Goal: Transaction & Acquisition: Purchase product/service

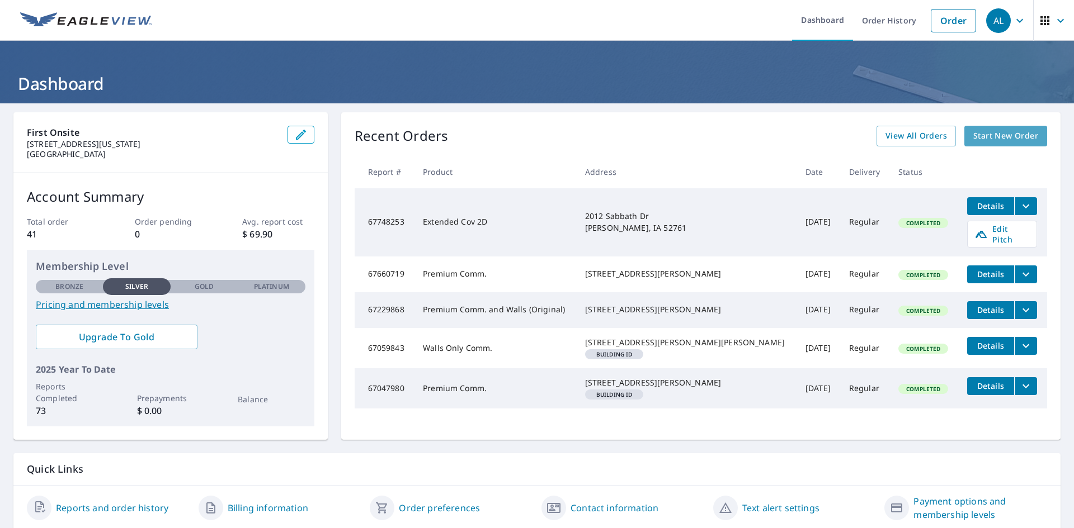
click at [980, 138] on span "Start New Order" at bounding box center [1005, 136] width 65 height 14
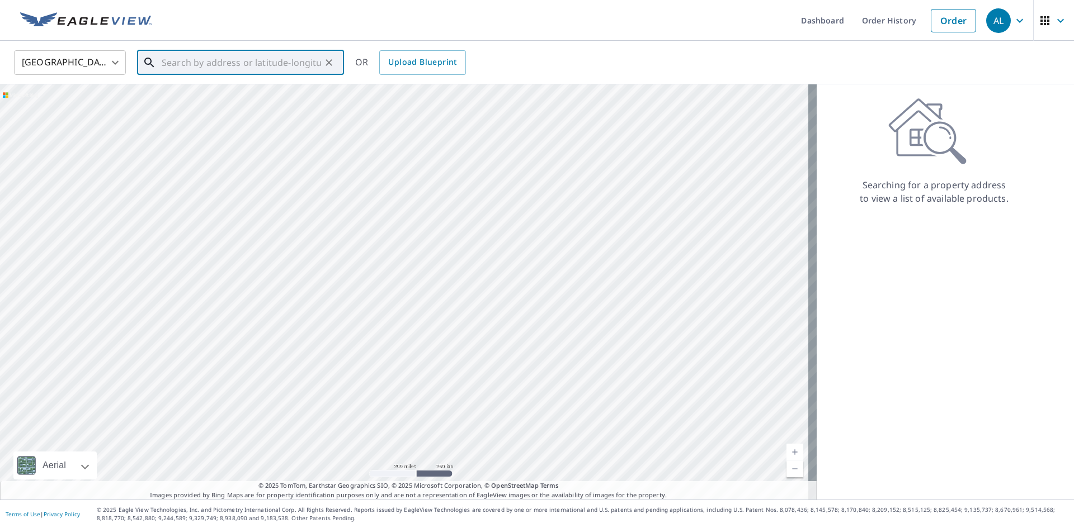
click at [173, 65] on input "text" at bounding box center [241, 62] width 159 height 31
click at [176, 55] on input "text" at bounding box center [241, 62] width 159 height 31
paste input "[STREET_ADDRESS][US_STATE]"
click at [206, 103] on p "[US_STATE][GEOGRAPHIC_DATA]" at bounding box center [247, 107] width 176 height 11
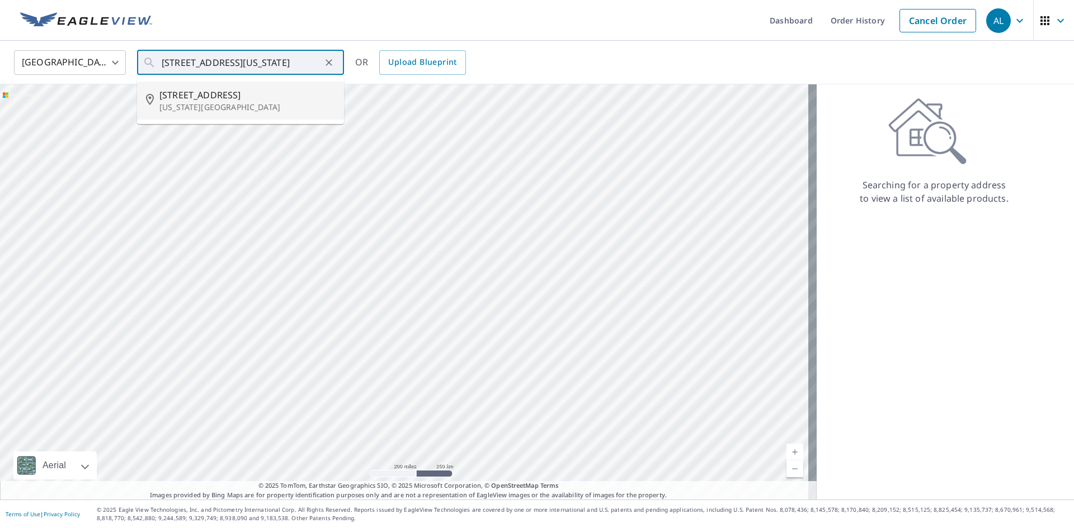
type input "[STREET_ADDRESS][US_STATE]"
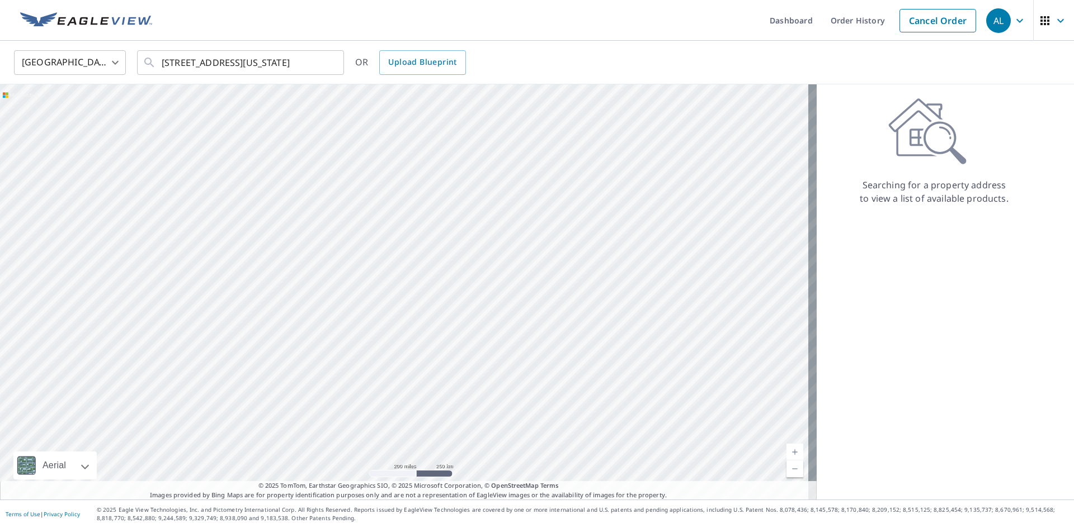
scroll to position [0, 0]
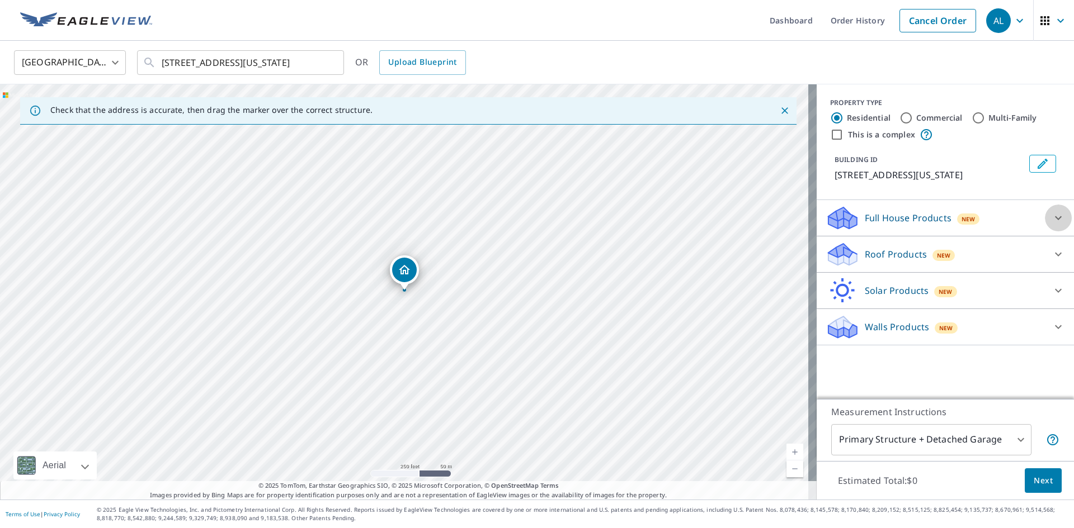
click at [1051, 217] on icon at bounding box center [1057, 217] width 13 height 13
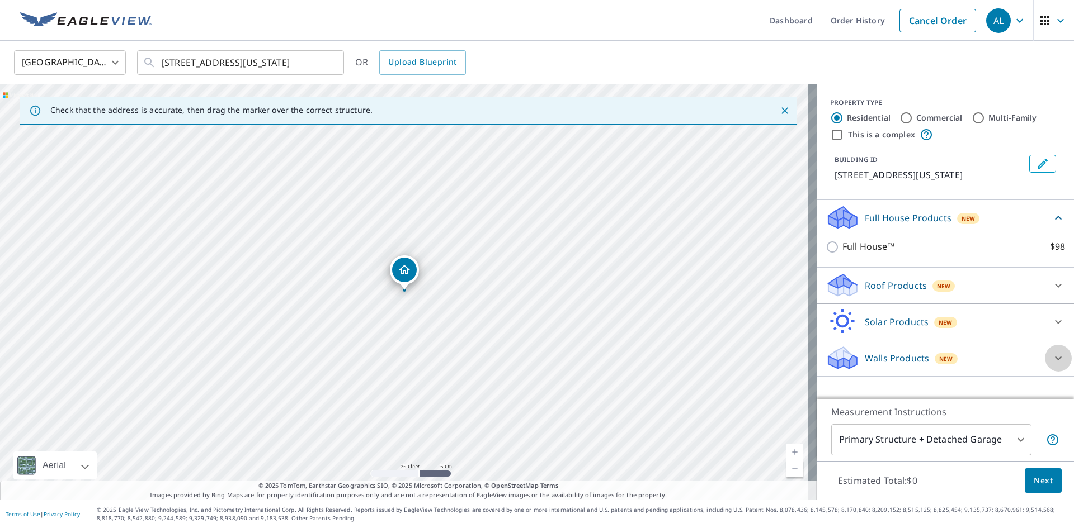
click at [1051, 362] on icon at bounding box center [1057, 358] width 13 height 13
click at [1009, 235] on div "Full House™ $98" at bounding box center [944, 247] width 239 height 32
click at [1051, 218] on icon at bounding box center [1057, 217] width 13 height 13
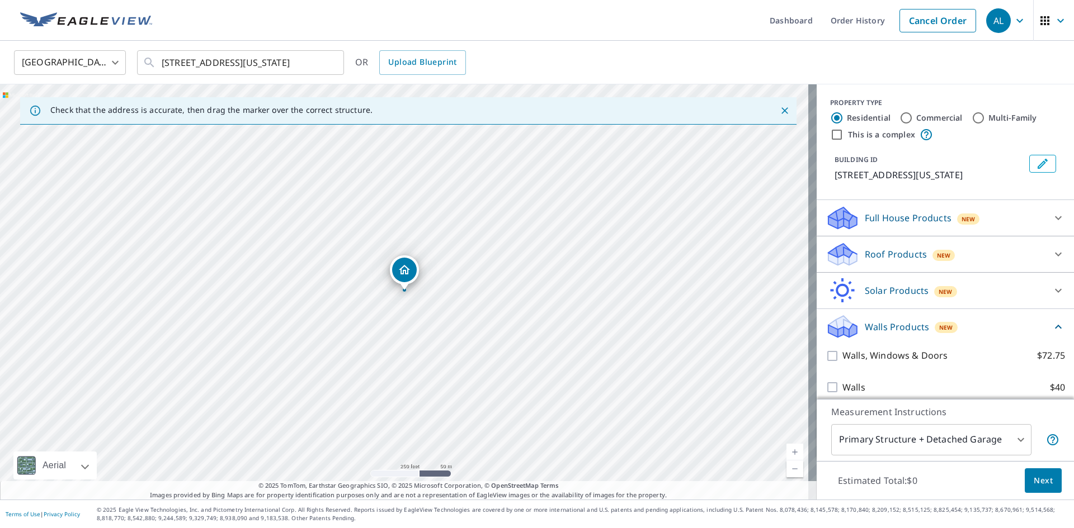
click at [883, 223] on p "Full House Products" at bounding box center [907, 217] width 87 height 13
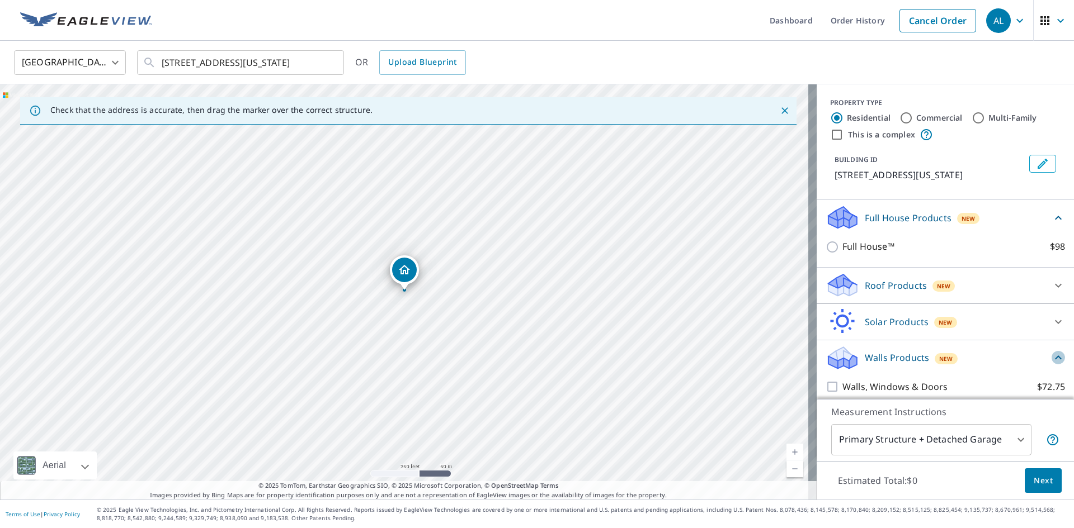
click at [1055, 357] on icon at bounding box center [1058, 358] width 7 height 4
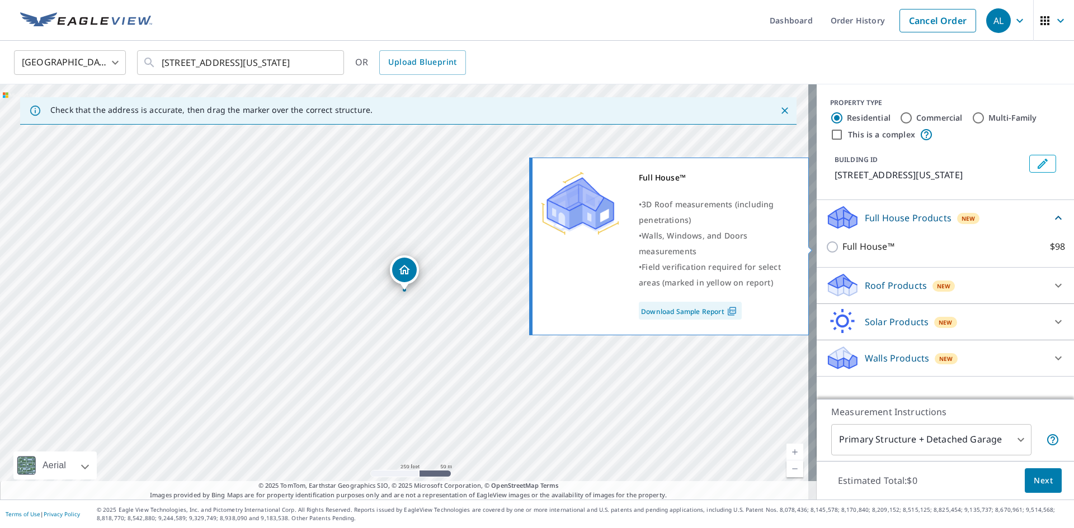
click at [825, 247] on input "Full House™ $98" at bounding box center [833, 246] width 17 height 13
checkbox input "true"
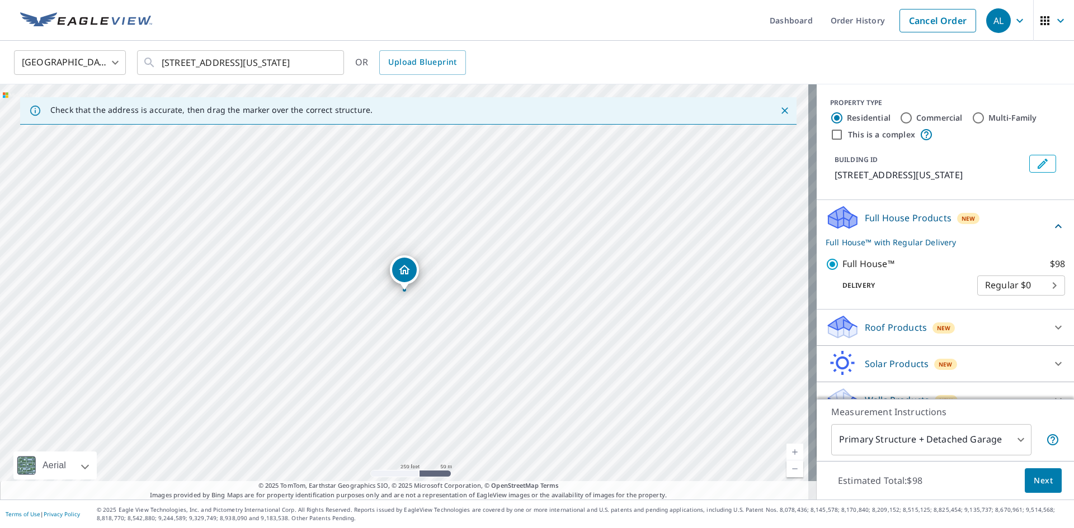
click at [1037, 287] on body "AL AL Dashboard Order History Cancel Order AL [GEOGRAPHIC_DATA] [GEOGRAPHIC_DAT…" at bounding box center [537, 264] width 1074 height 528
click at [1010, 287] on li "Regular $0" at bounding box center [1004, 286] width 88 height 20
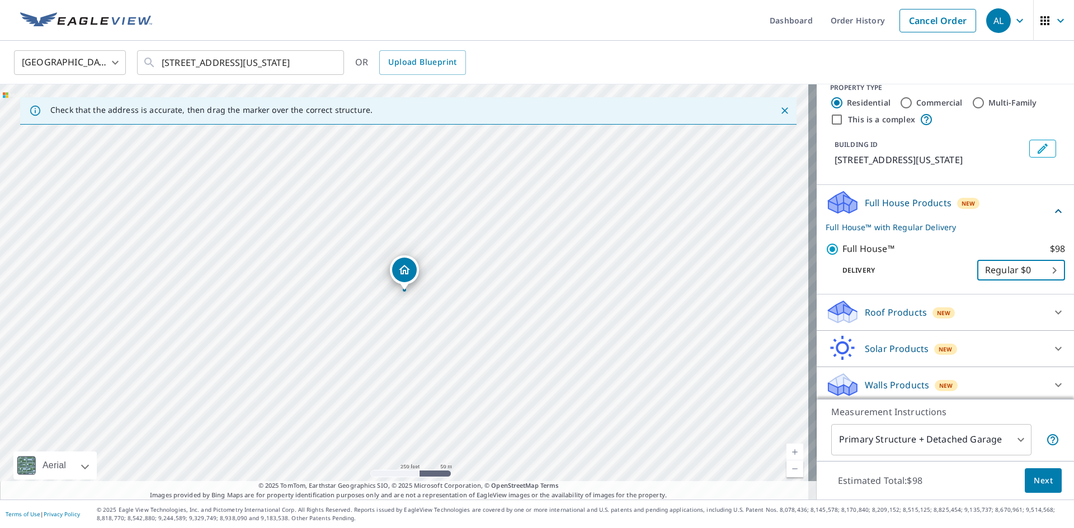
scroll to position [20, 0]
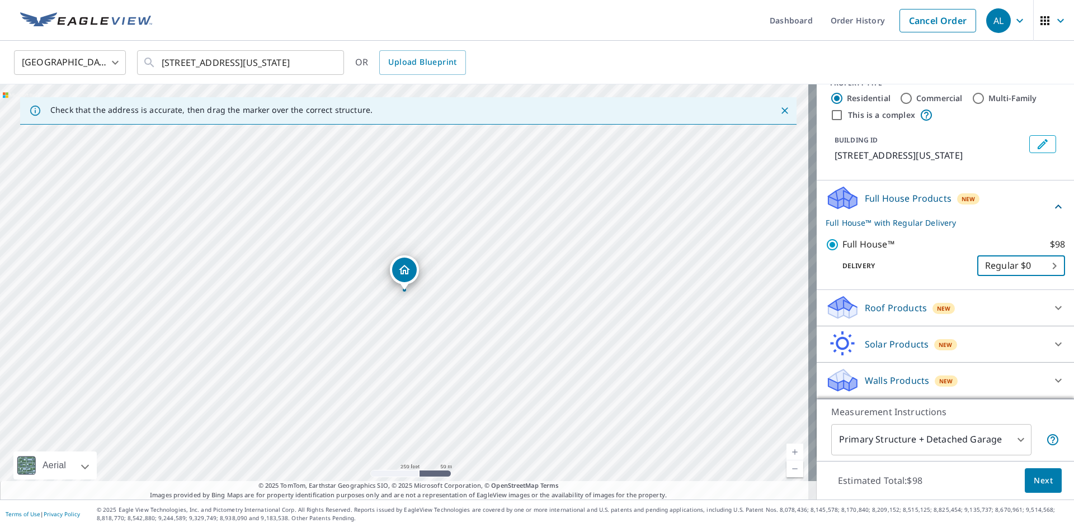
click at [1037, 482] on span "Next" at bounding box center [1042, 481] width 19 height 14
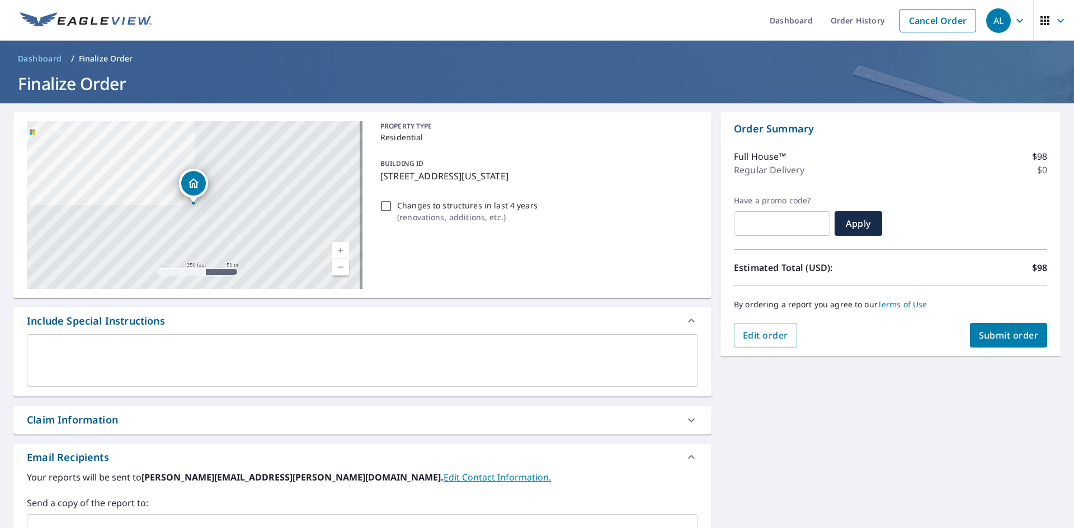
click at [989, 333] on span "Submit order" at bounding box center [1008, 335] width 60 height 12
